Goal: Task Accomplishment & Management: Manage account settings

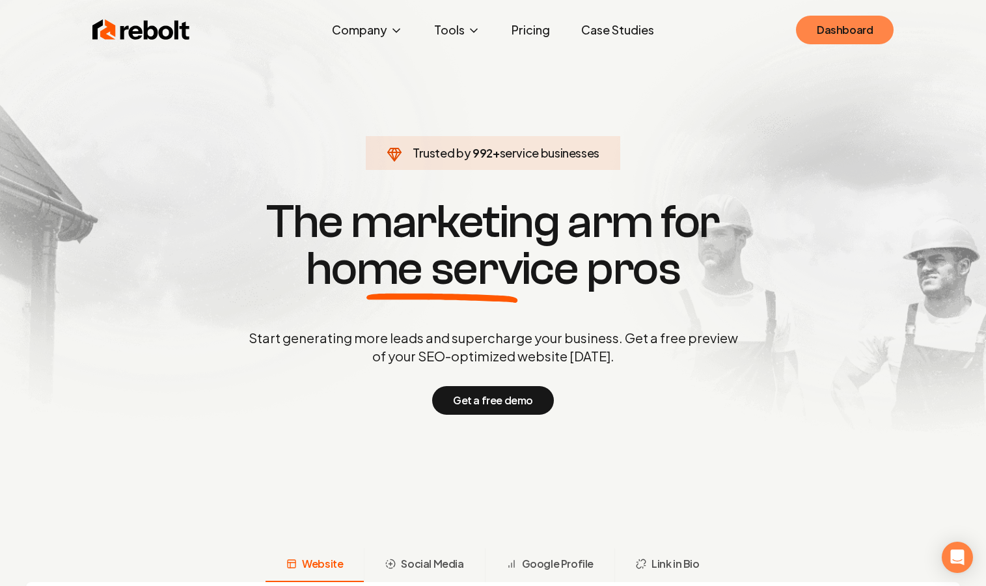
click at [857, 19] on link "Dashboard" at bounding box center [845, 30] width 98 height 29
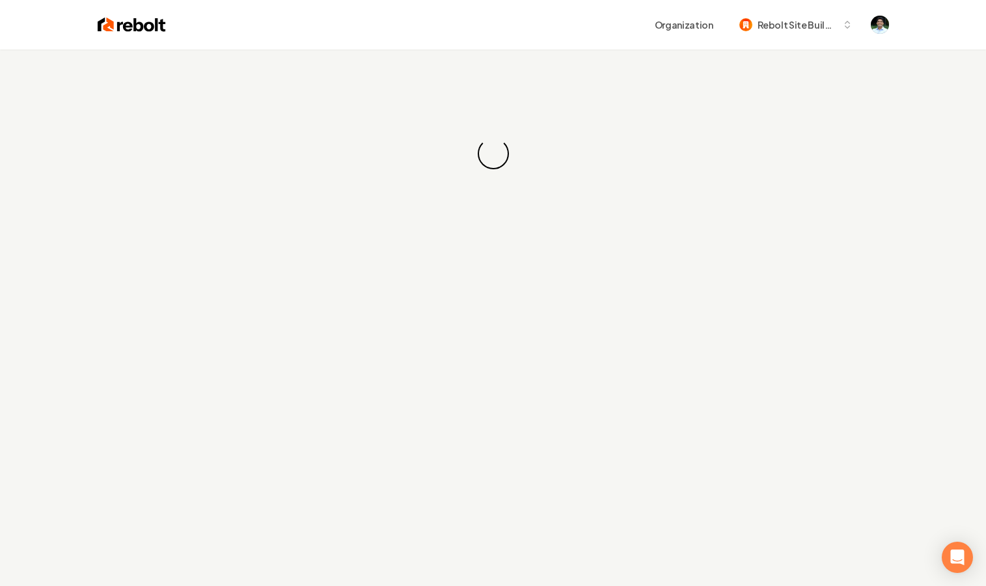
click at [642, 143] on div "Loading... Loading..." at bounding box center [493, 153] width 986 height 208
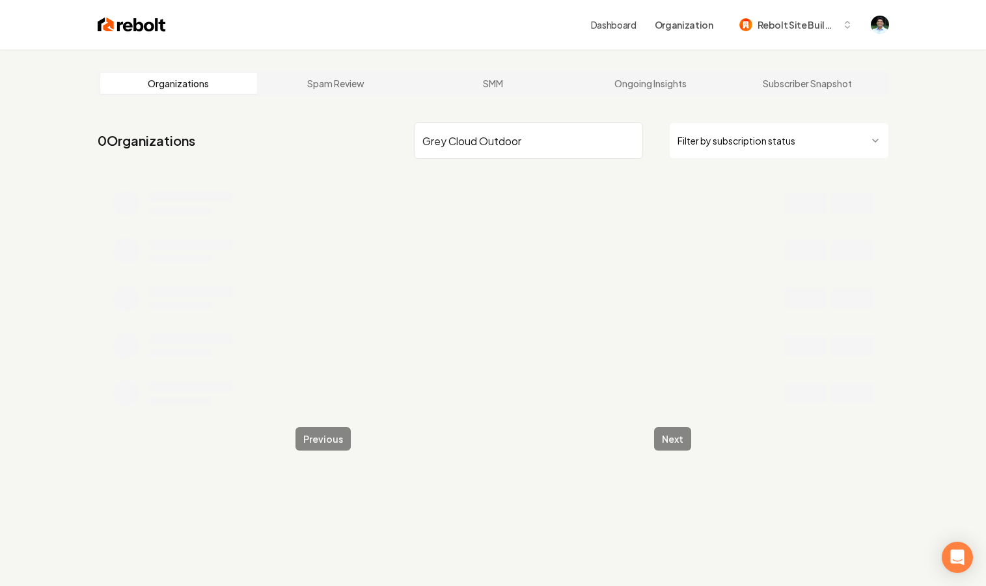
click at [537, 143] on input "Grey Cloud Outdoor" at bounding box center [528, 140] width 229 height 36
click at [426, 141] on input "Grey Cloud Outdoor" at bounding box center [528, 140] width 229 height 36
click at [531, 139] on input "Grey Cloud Outdoor" at bounding box center [528, 140] width 229 height 36
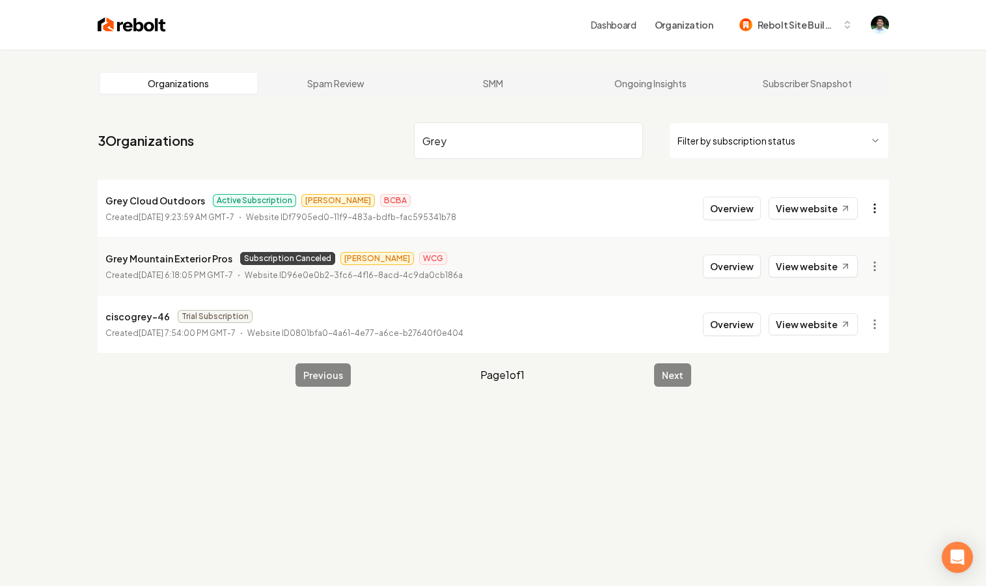
type input "Grey"
click at [877, 203] on html "Dashboard Organization Rebolt Site Builder Organizations Spam Review SMM Ongoin…" at bounding box center [493, 293] width 986 height 586
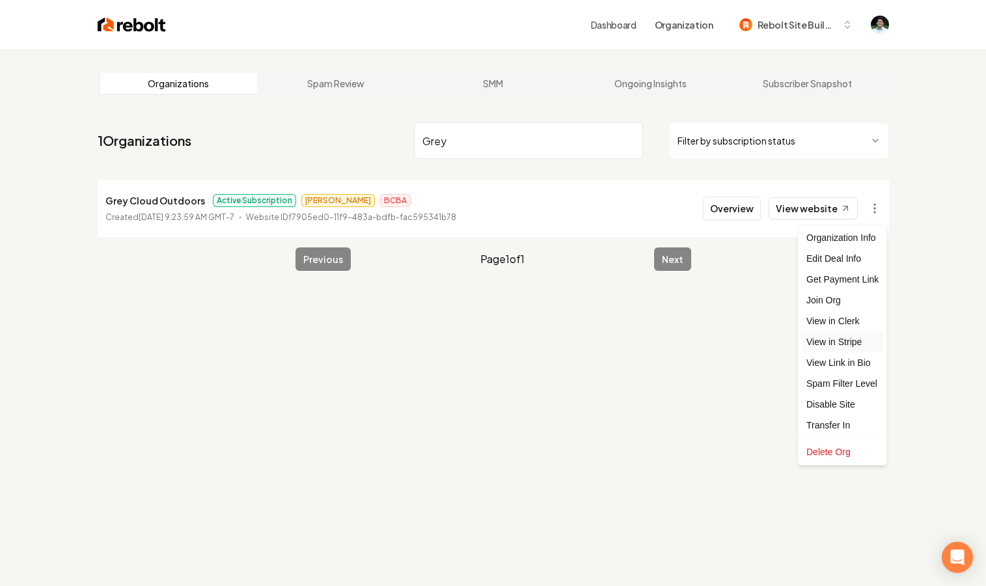
click at [848, 344] on link "View in Stripe" at bounding box center [843, 341] width 83 height 21
